Goal: Navigation & Orientation: Find specific page/section

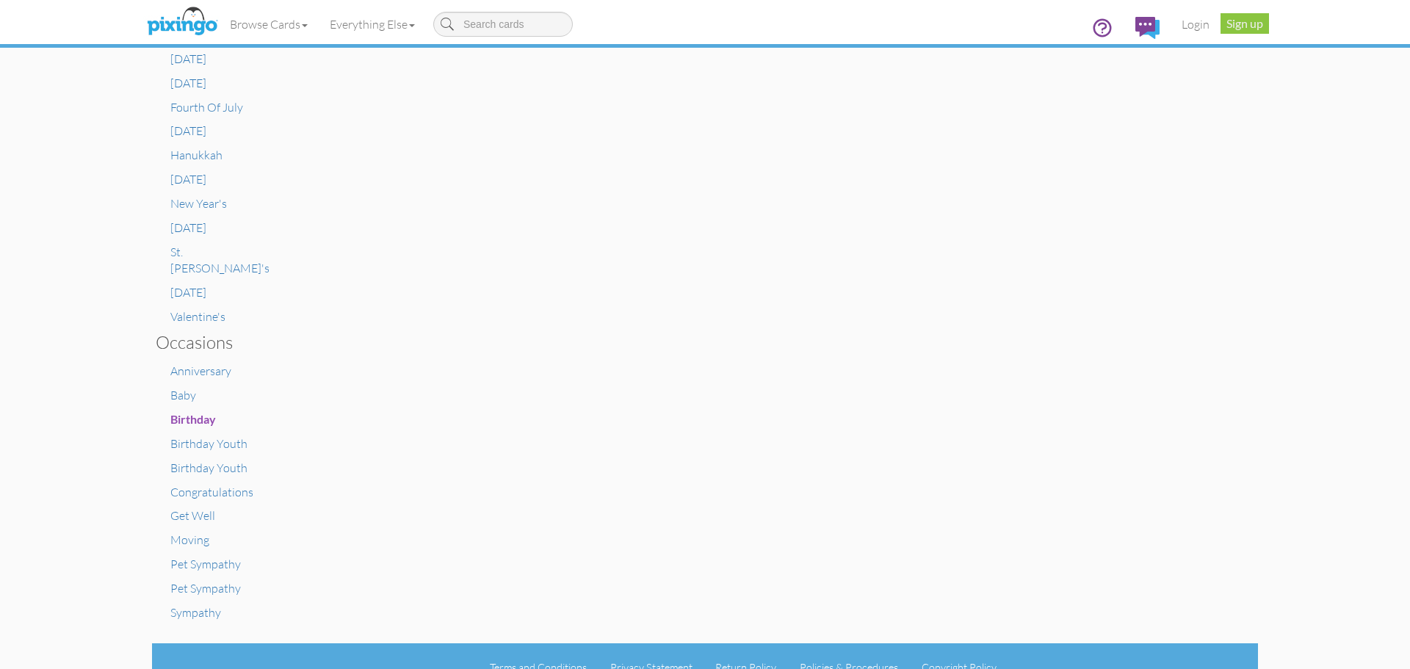
scroll to position [702, 0]
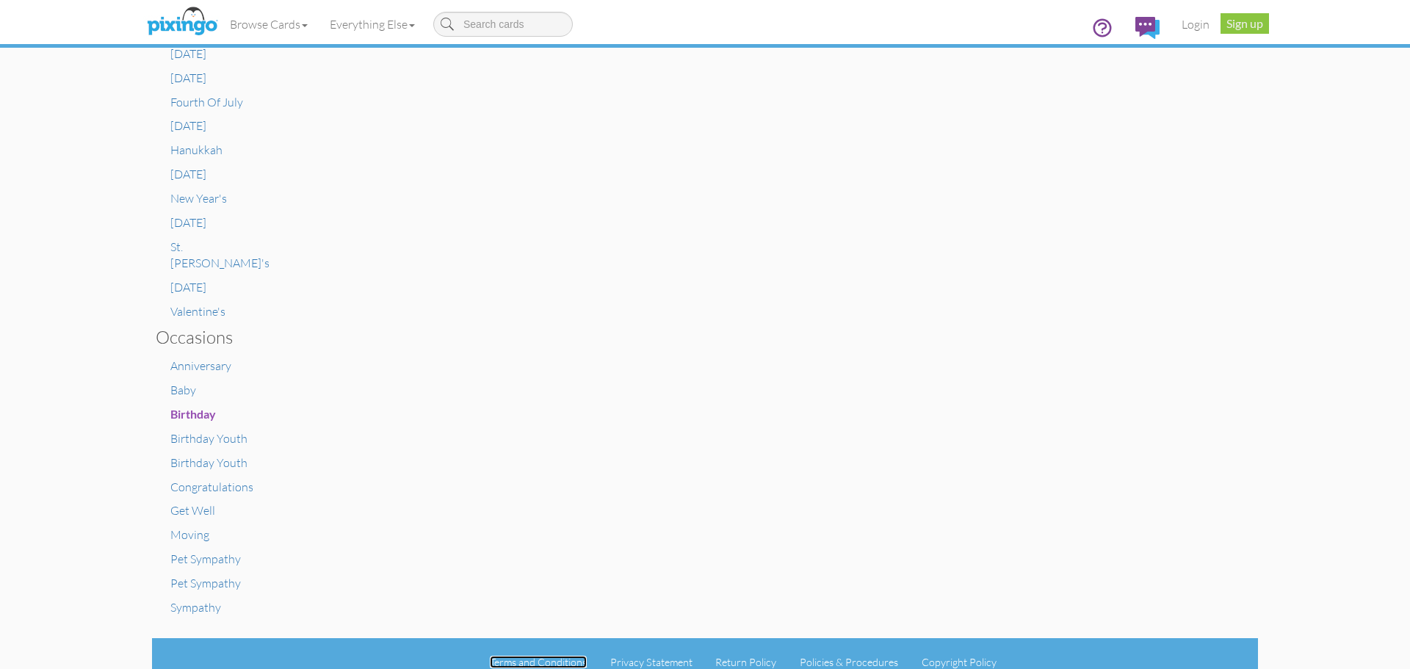
click at [542, 656] on link "Terms and Conditions" at bounding box center [538, 662] width 97 height 12
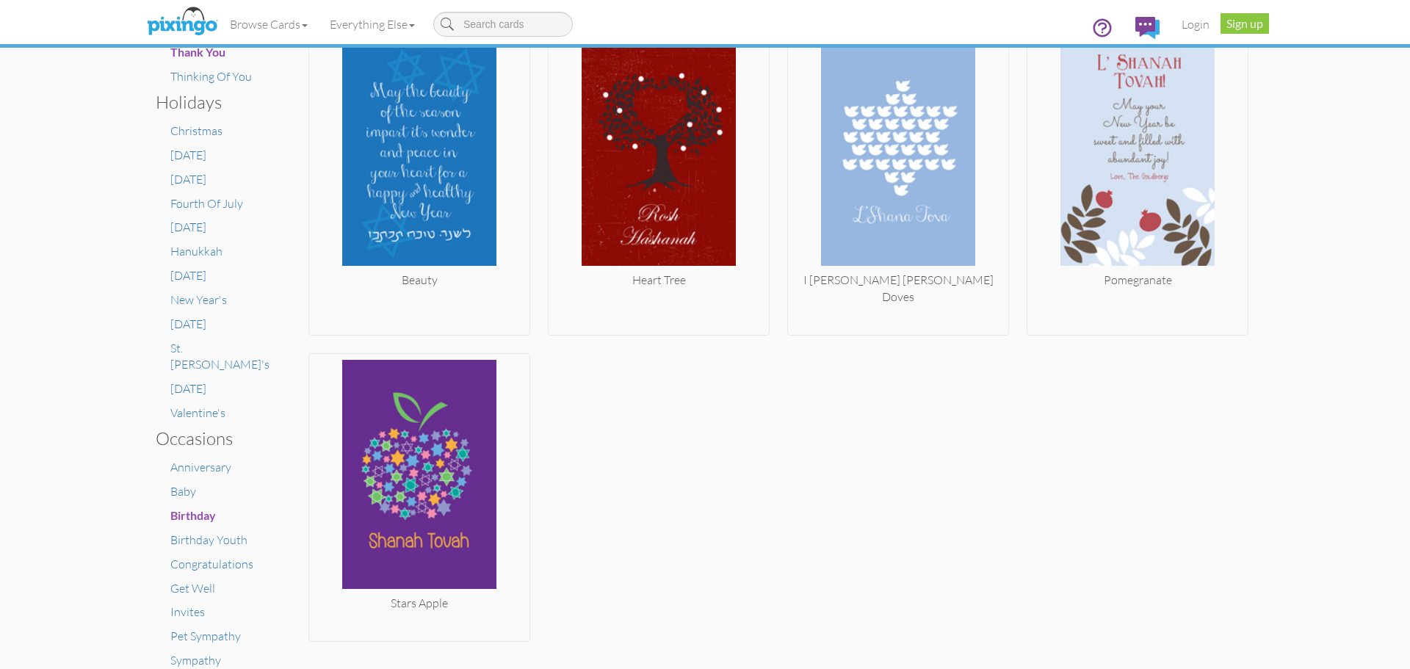
scroll to position [654, 0]
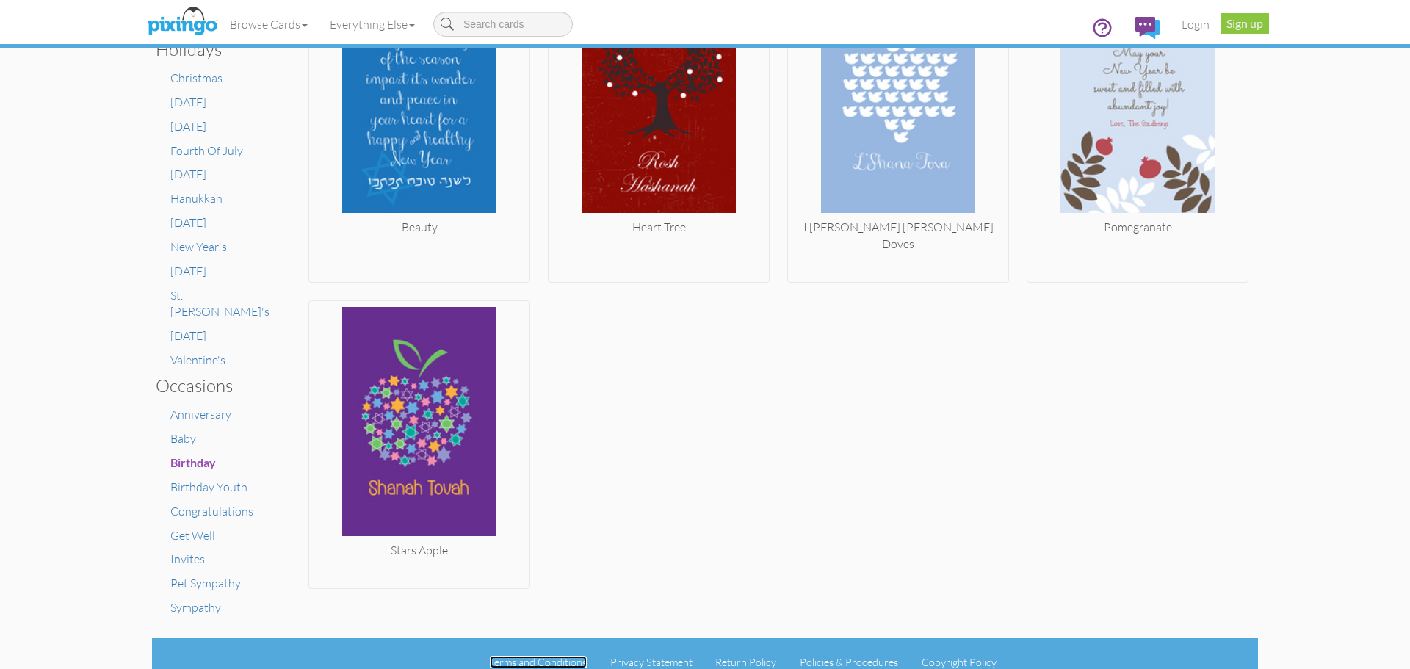
click at [539, 656] on link "Terms and Conditions" at bounding box center [538, 662] width 97 height 12
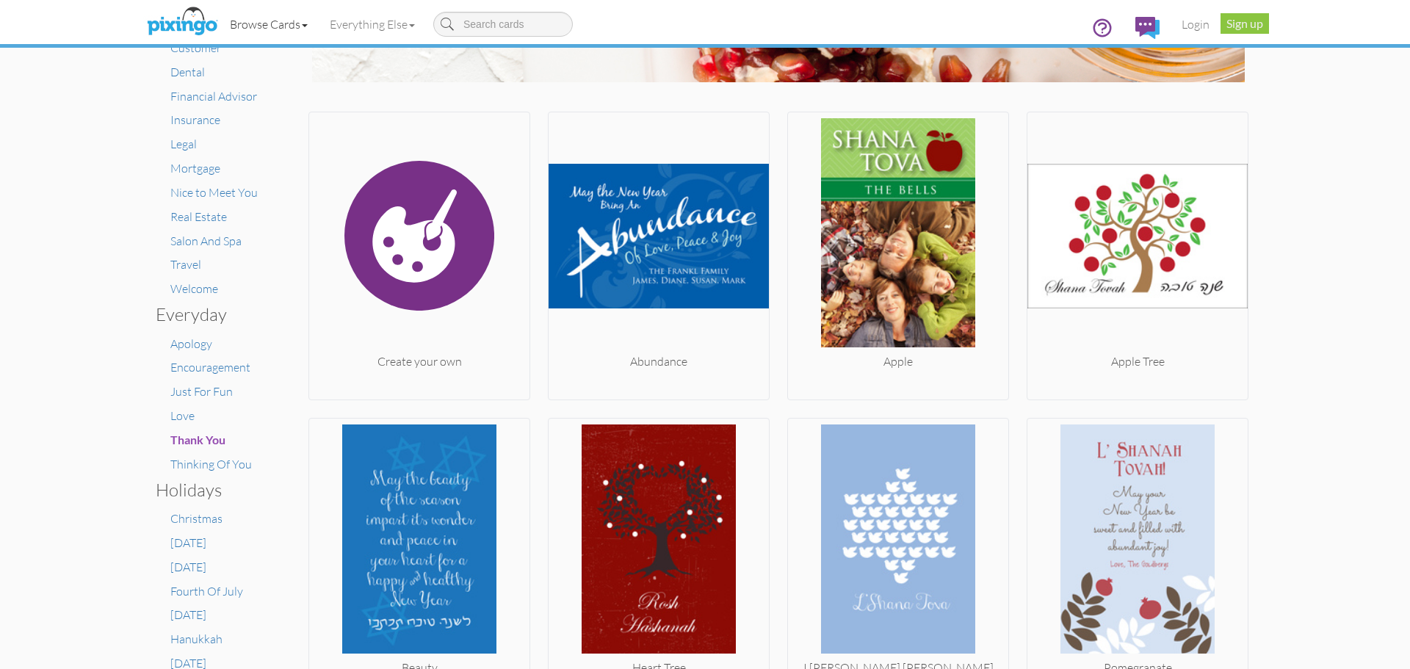
click at [283, 24] on link "Browse Cards" at bounding box center [269, 24] width 100 height 37
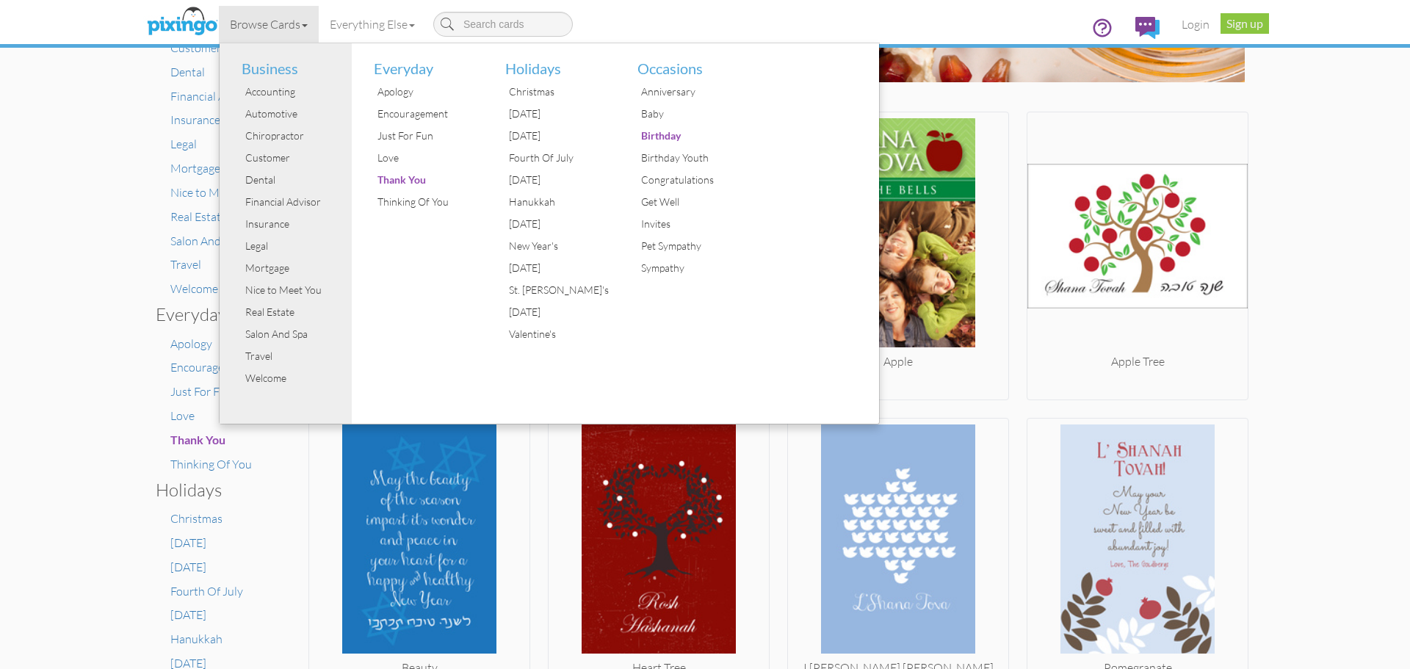
click at [278, 18] on link "Browse Cards" at bounding box center [269, 24] width 100 height 37
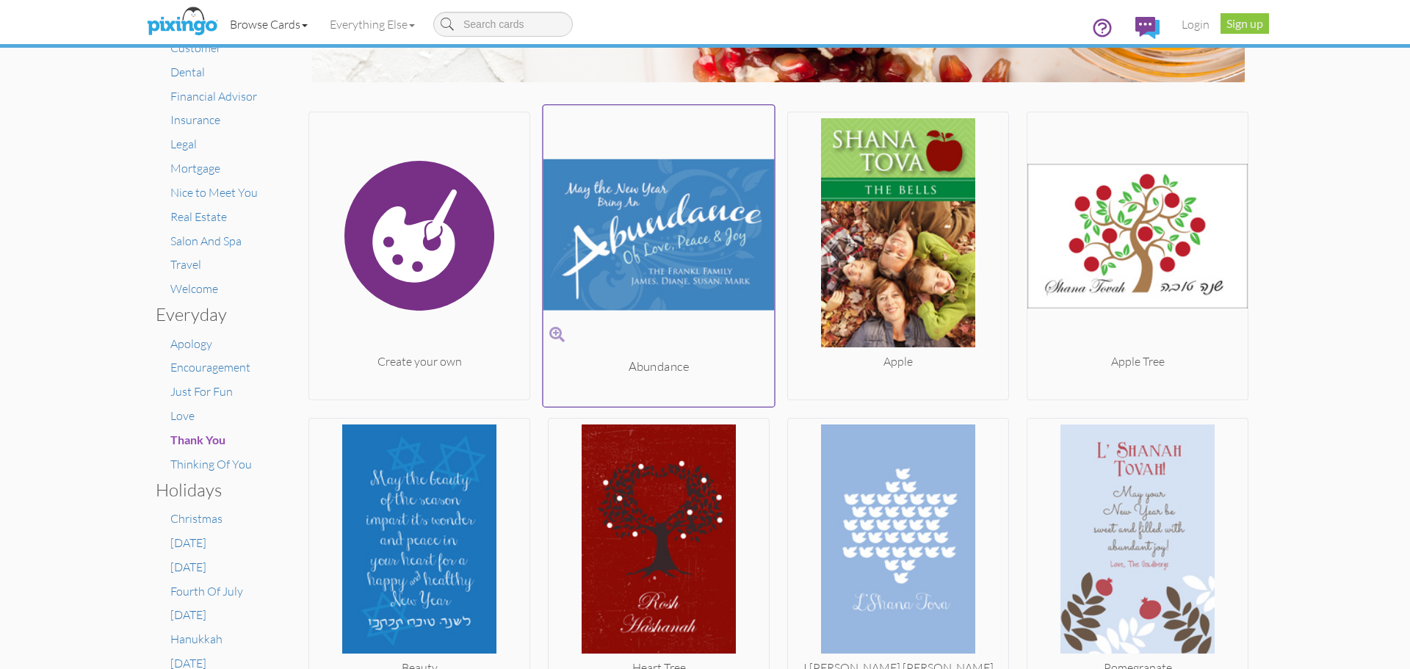
scroll to position [0, 0]
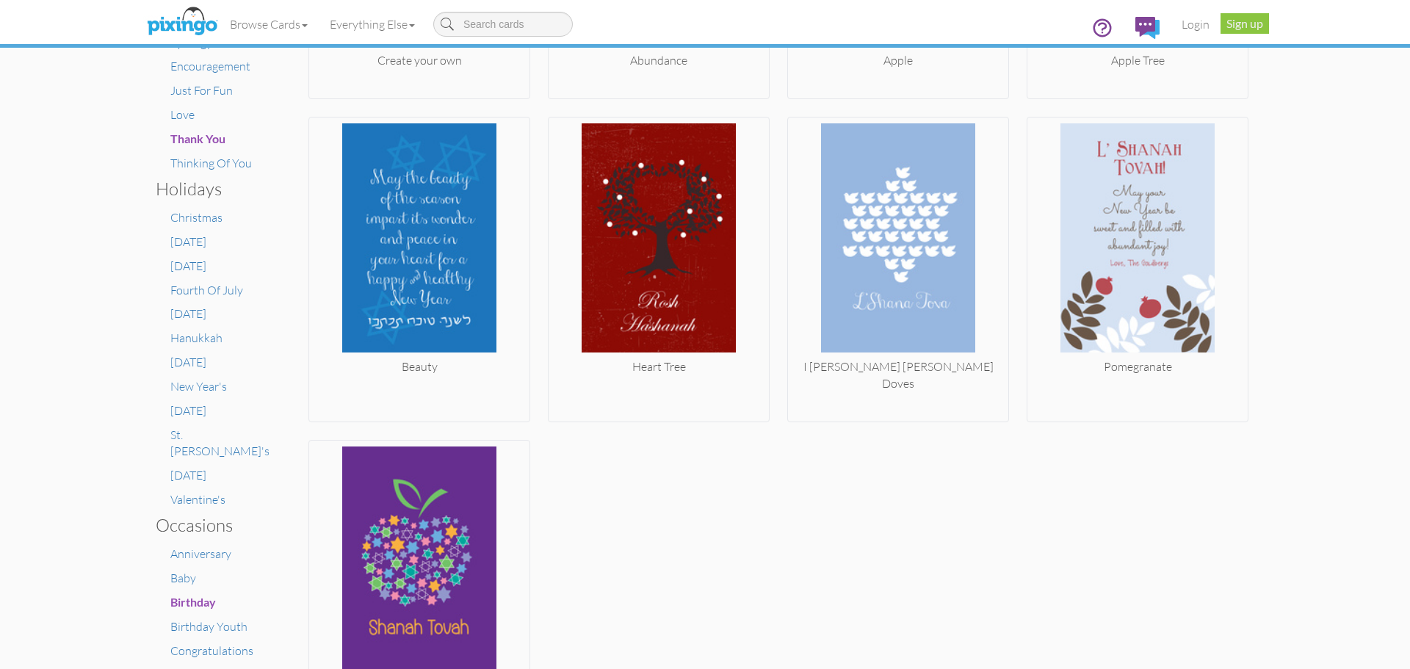
scroll to position [654, 0]
